Goal: Information Seeking & Learning: Learn about a topic

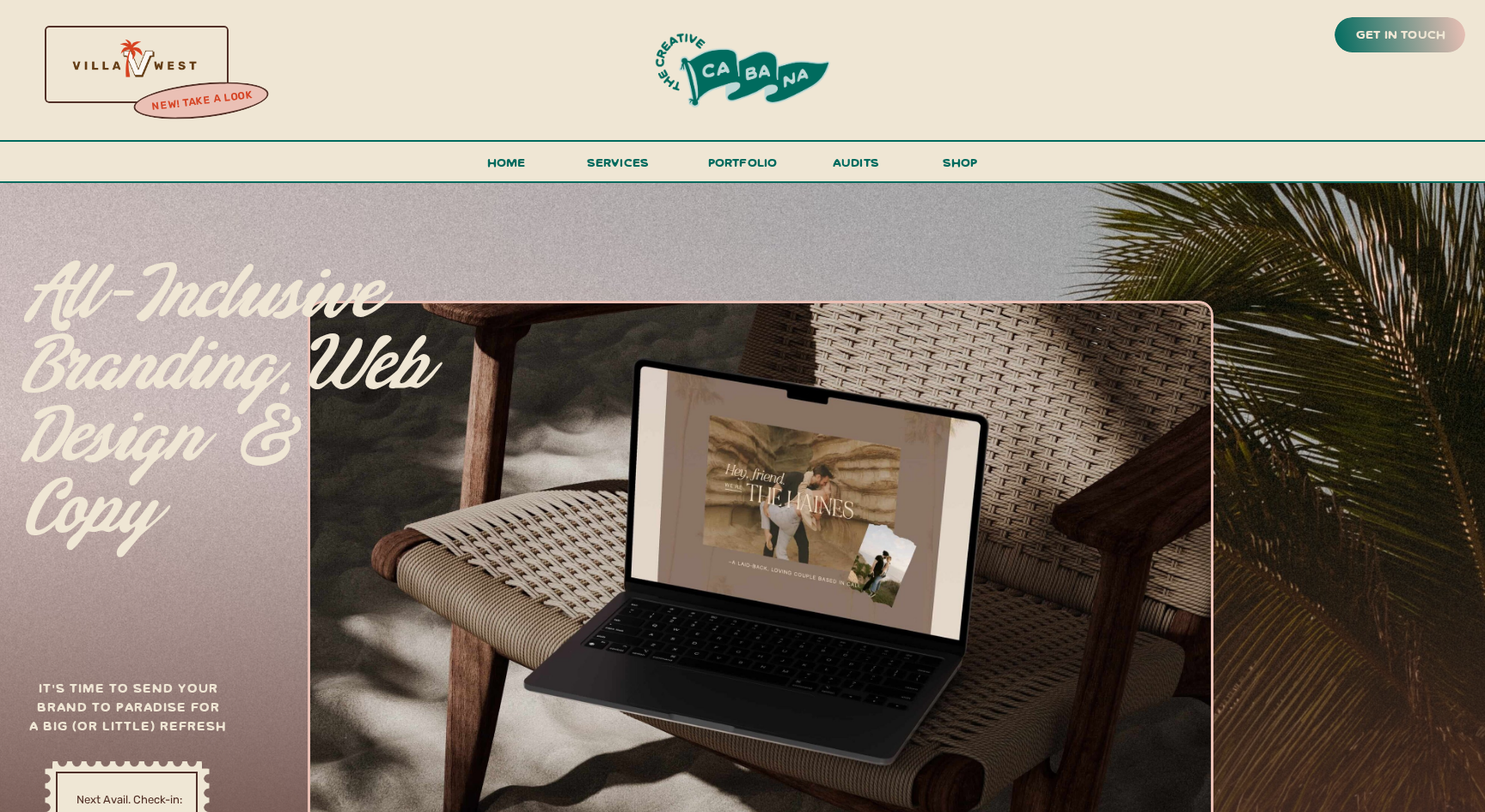
scroll to position [21, 0]
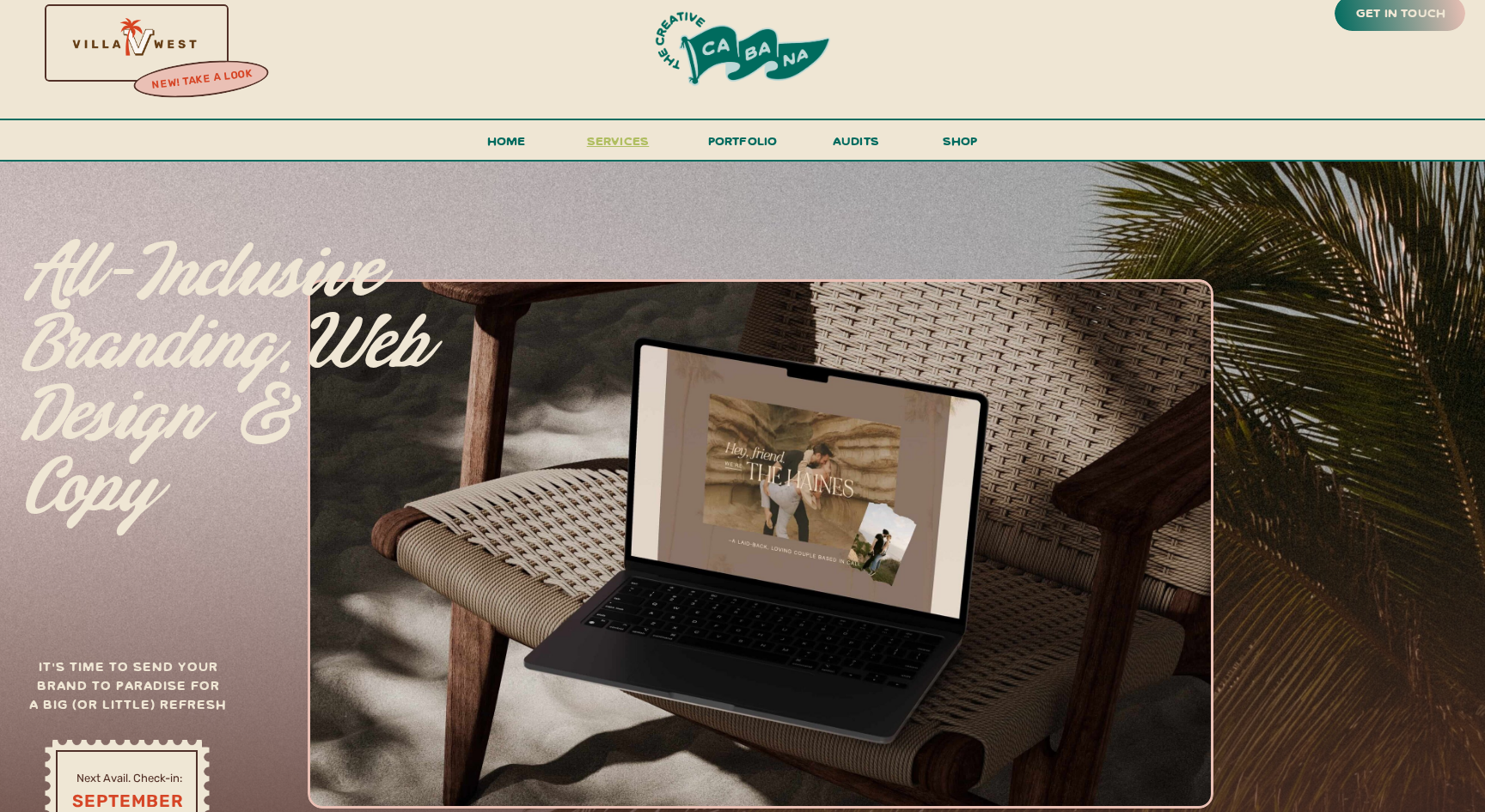
click at [618, 140] on span "services" at bounding box center [617, 140] width 62 height 17
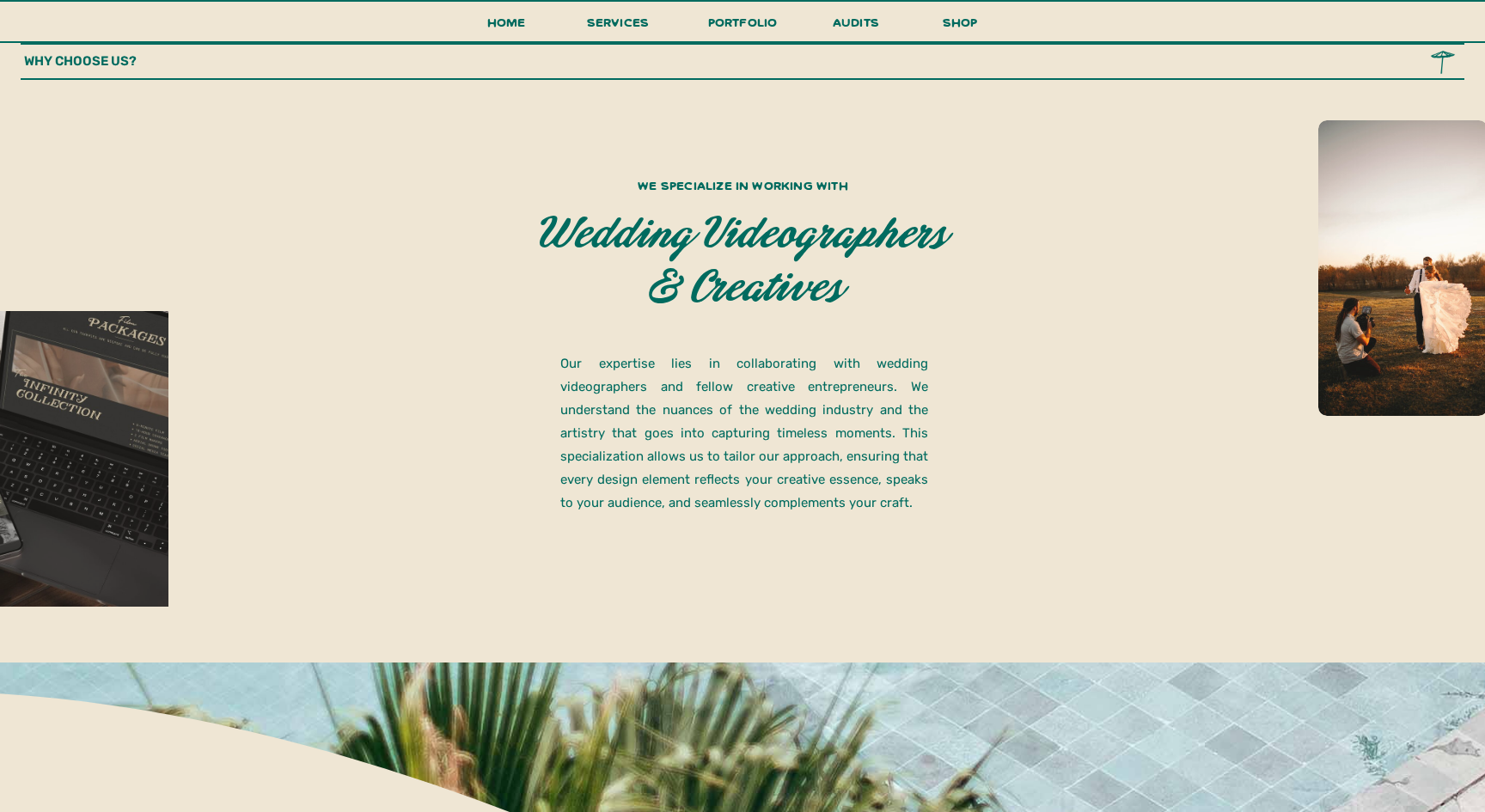
scroll to position [1225, 0]
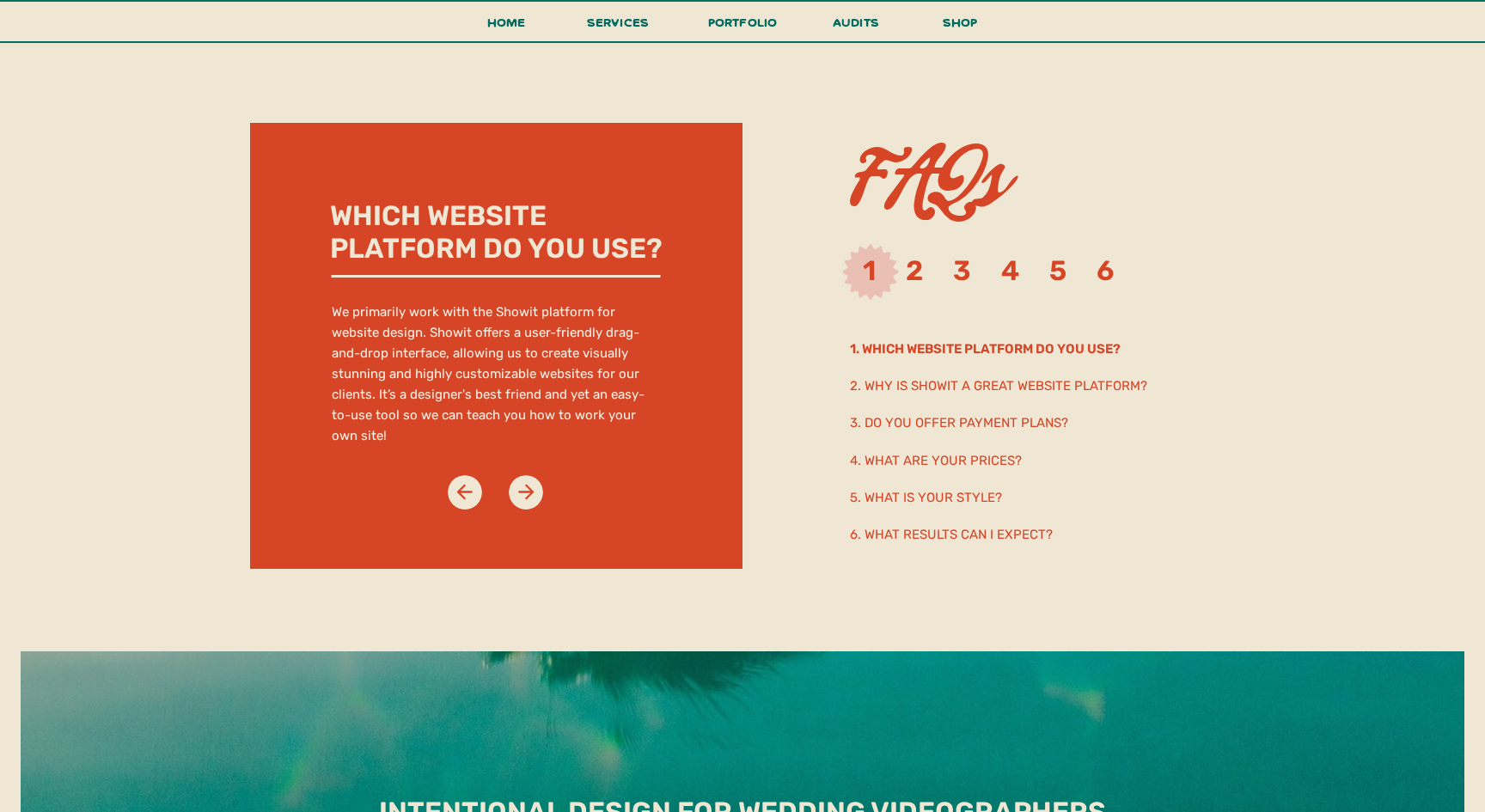
scroll to position [9188, 0]
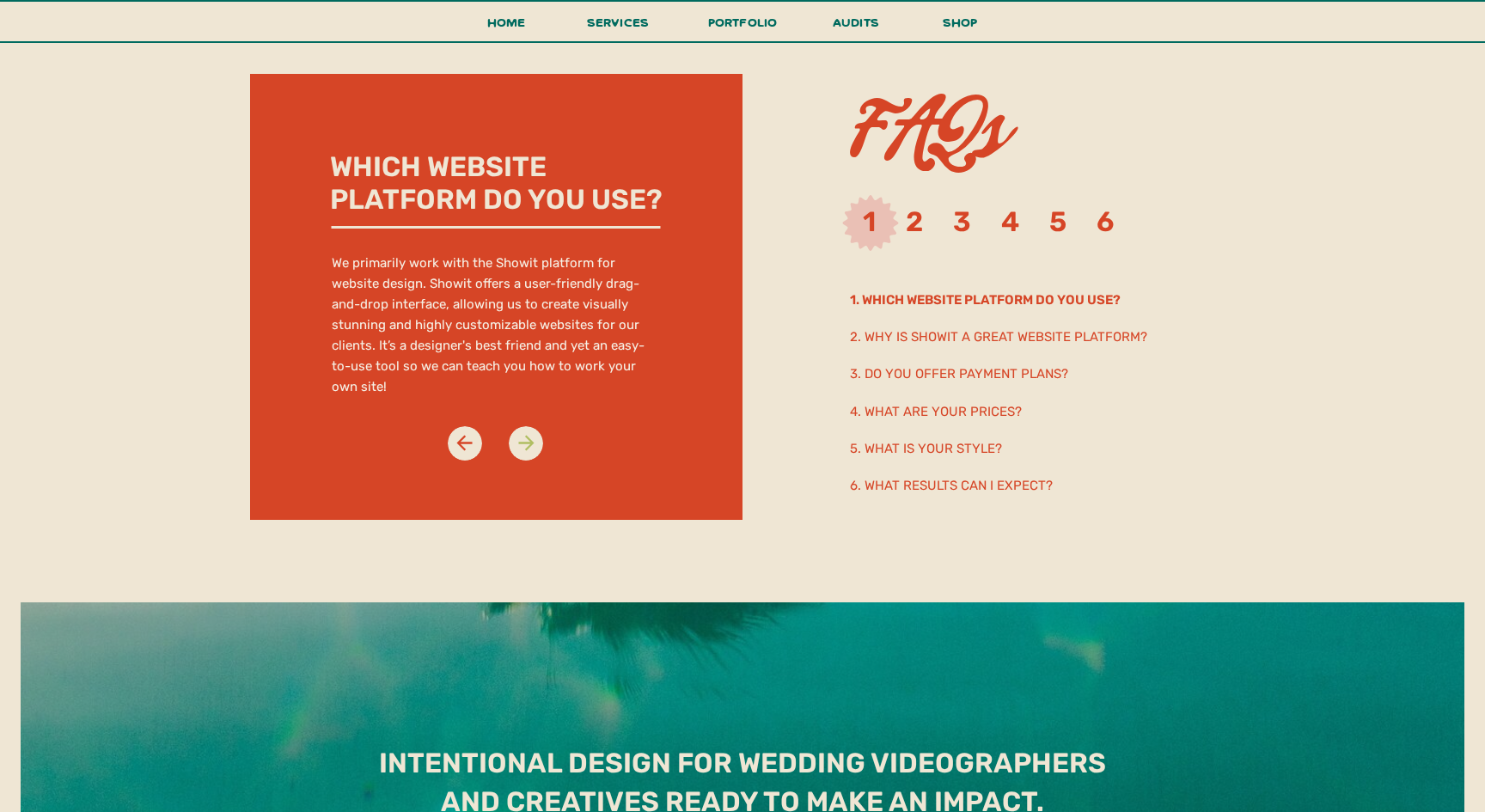
click at [532, 447] on icon at bounding box center [526, 442] width 23 height 23
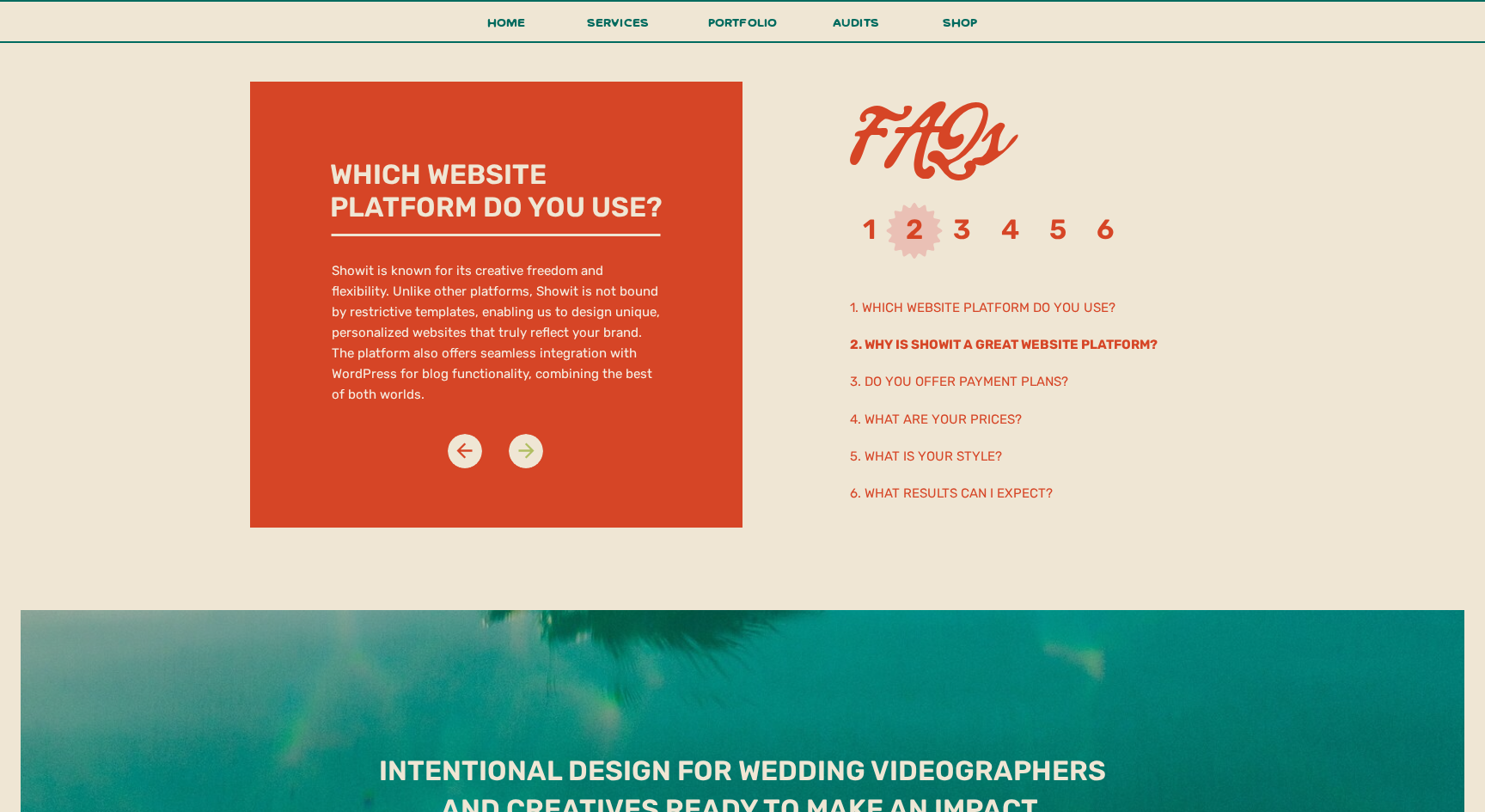
scroll to position [9179, 0]
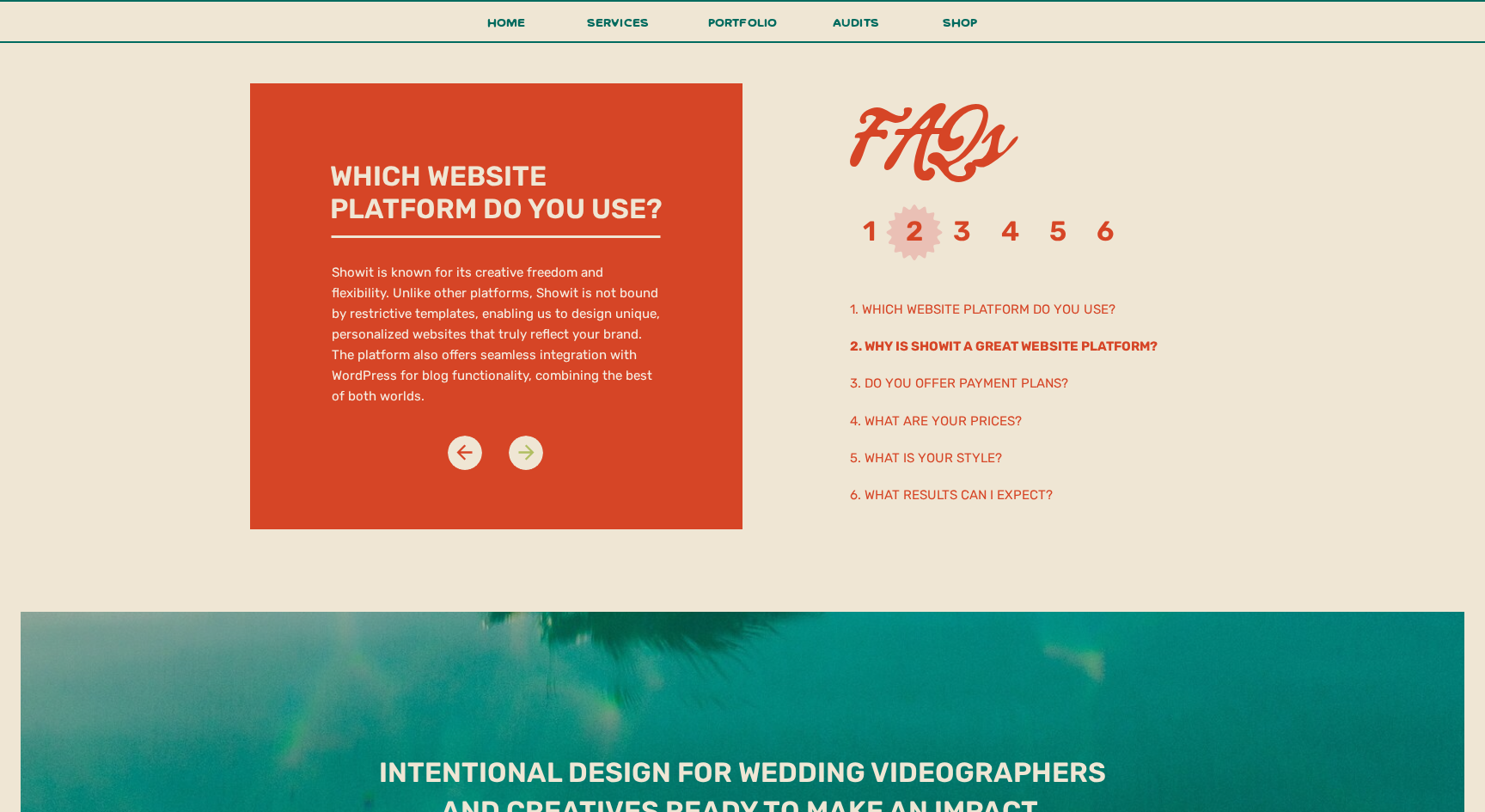
click at [532, 447] on icon at bounding box center [526, 452] width 23 height 23
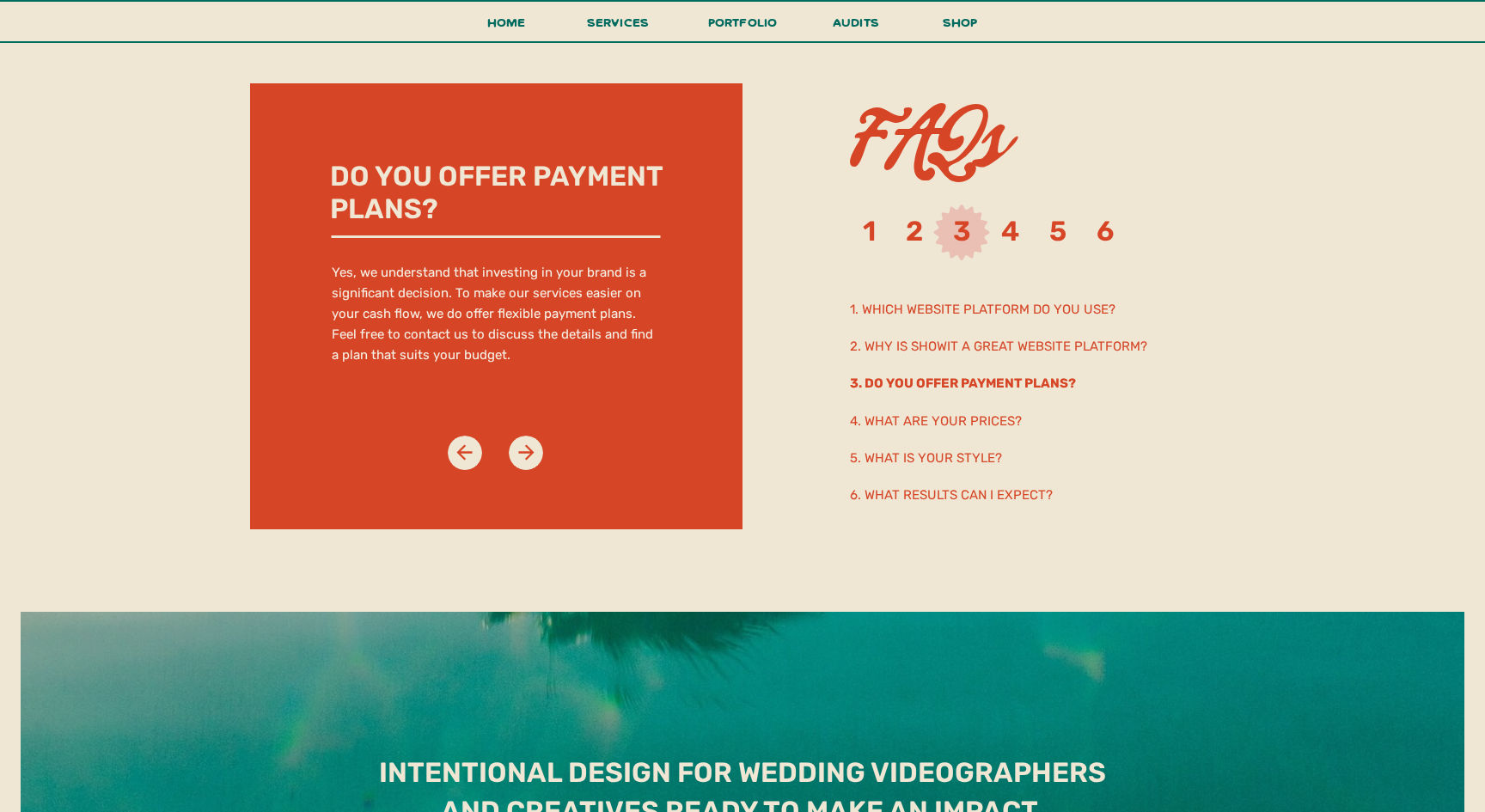
click at [945, 425] on h2 "4. What are your prices?" at bounding box center [1001, 420] width 303 height 19
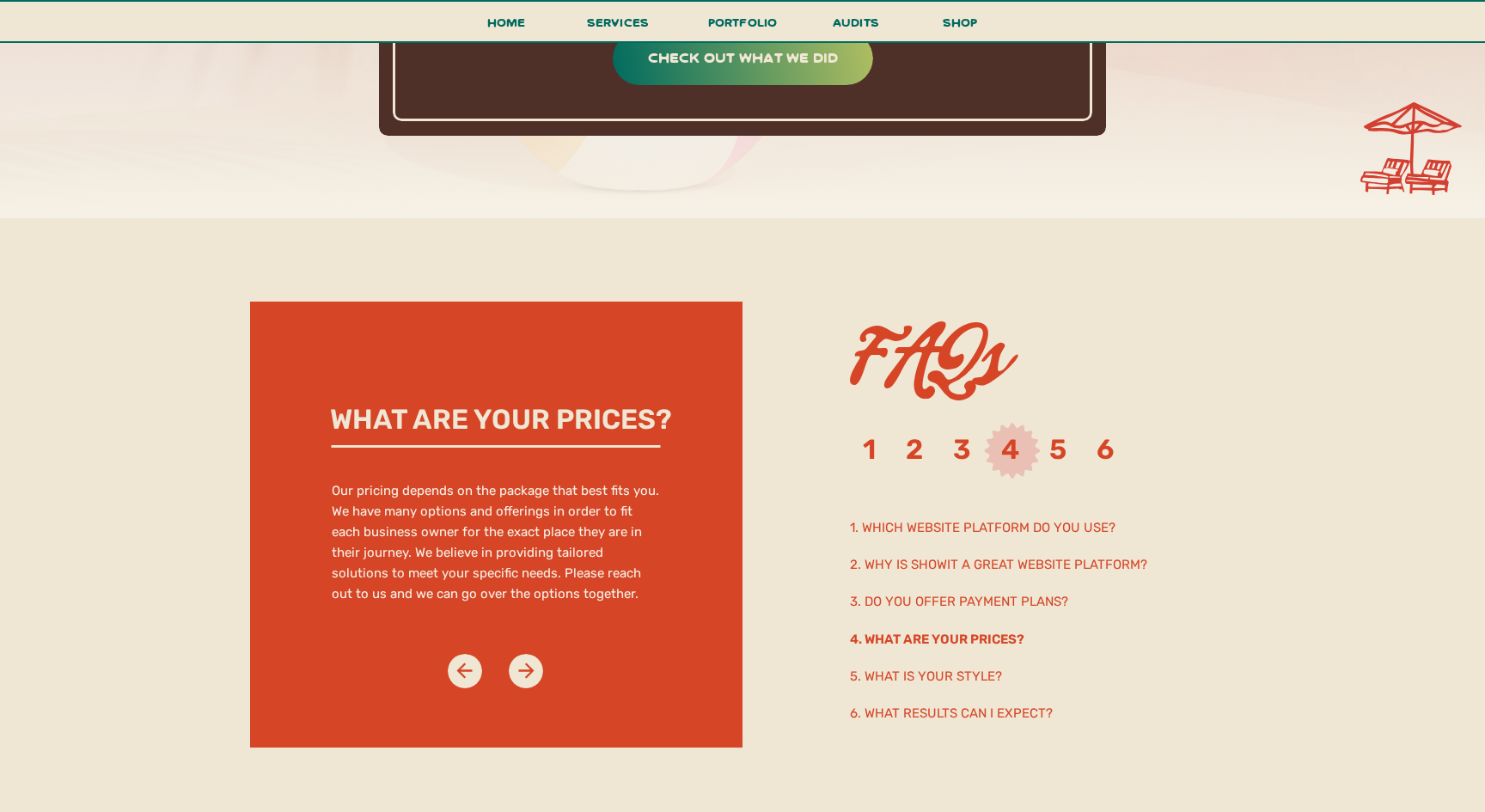
scroll to position [8959, 0]
